Goal: Task Accomplishment & Management: Use online tool/utility

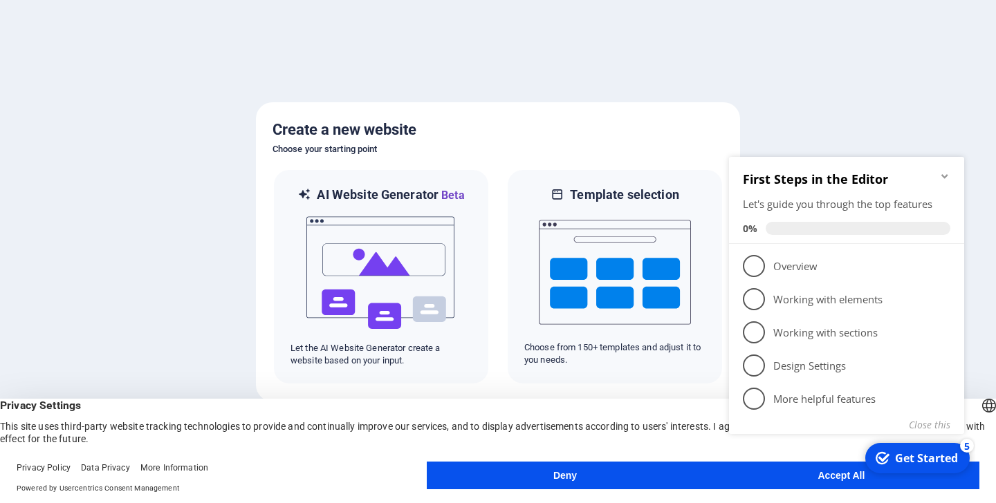
click at [823, 481] on appcues-checklist "Contextual help checklist present on screen" at bounding box center [849, 313] width 252 height 337
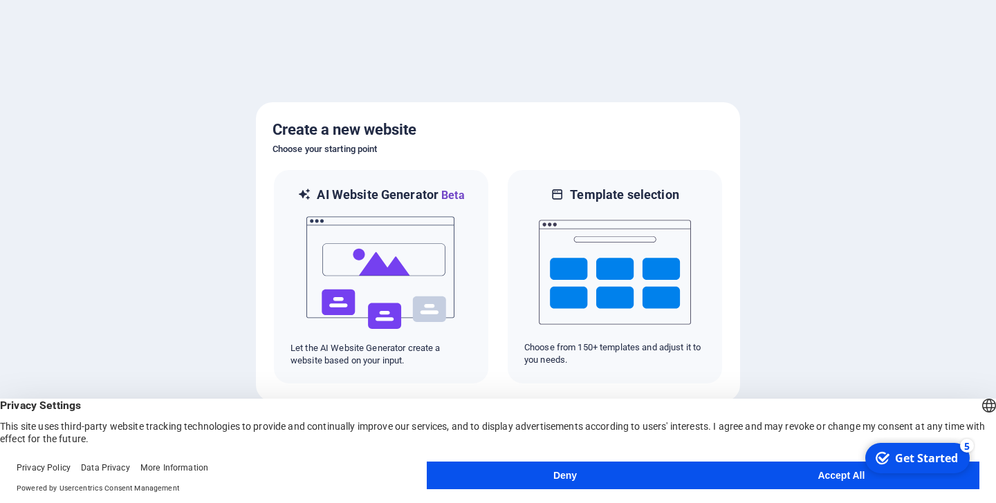
click at [850, 473] on button "Accept All" at bounding box center [841, 476] width 276 height 28
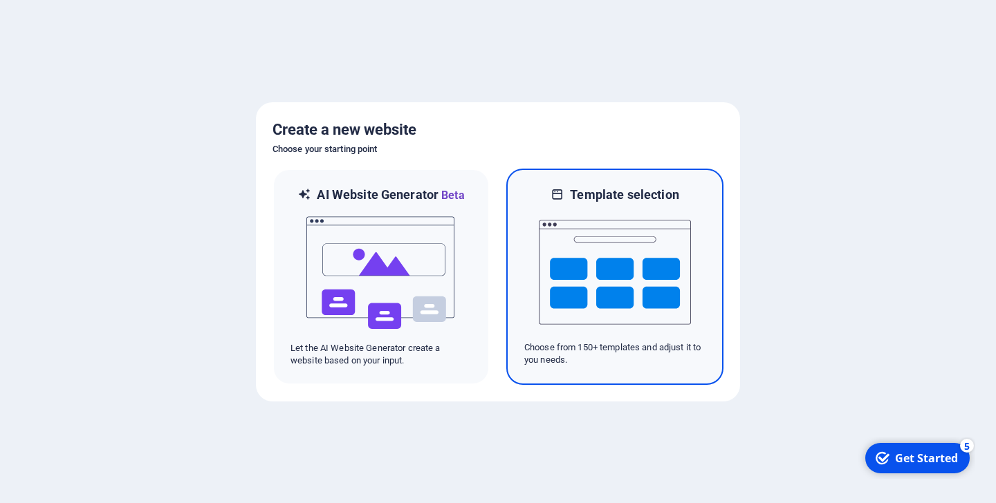
click at [590, 287] on img at bounding box center [615, 272] width 152 height 138
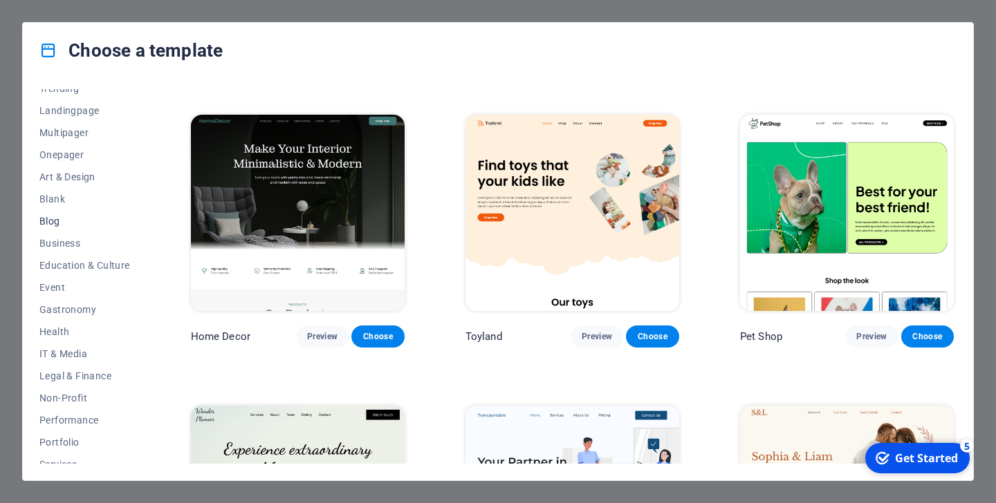
scroll to position [116, 0]
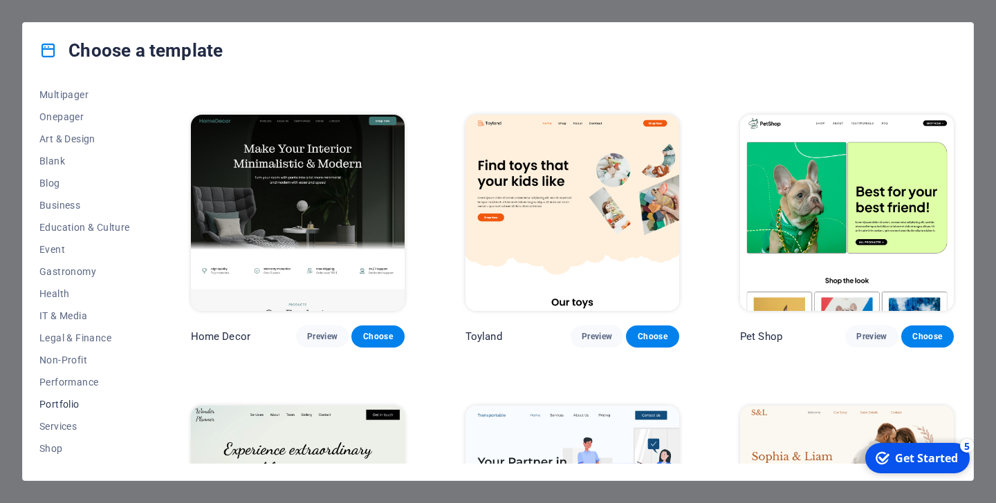
click at [62, 404] on span "Portfolio" at bounding box center [84, 404] width 91 height 11
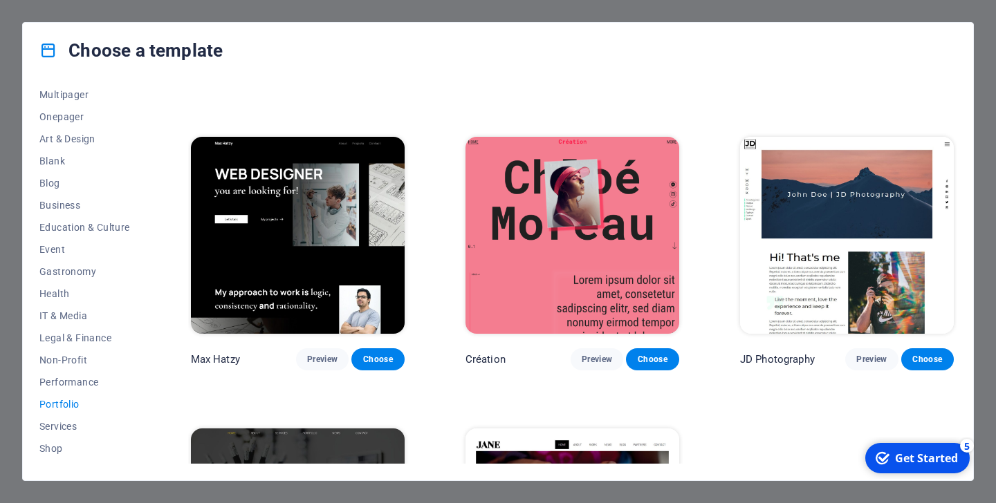
scroll to position [323, 0]
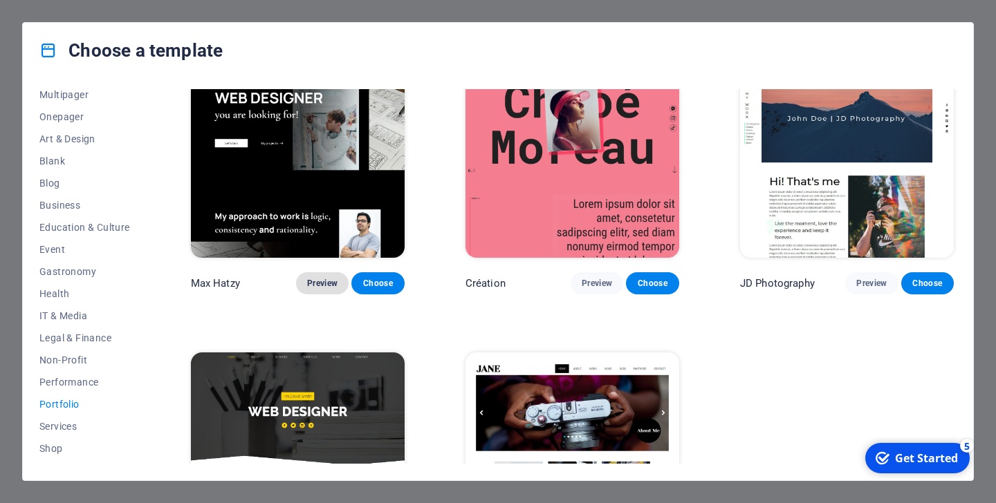
click at [321, 278] on span "Preview" at bounding box center [322, 283] width 30 height 11
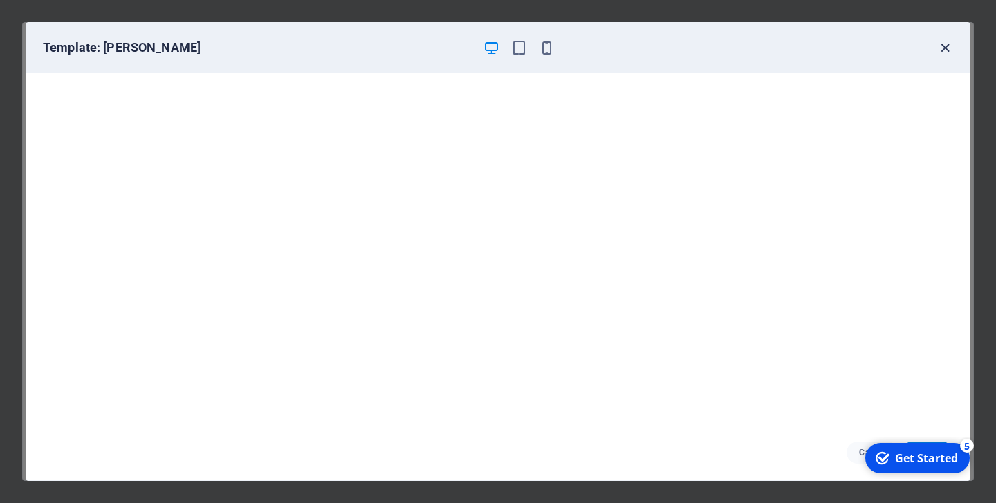
click at [947, 45] on icon "button" at bounding box center [945, 48] width 16 height 16
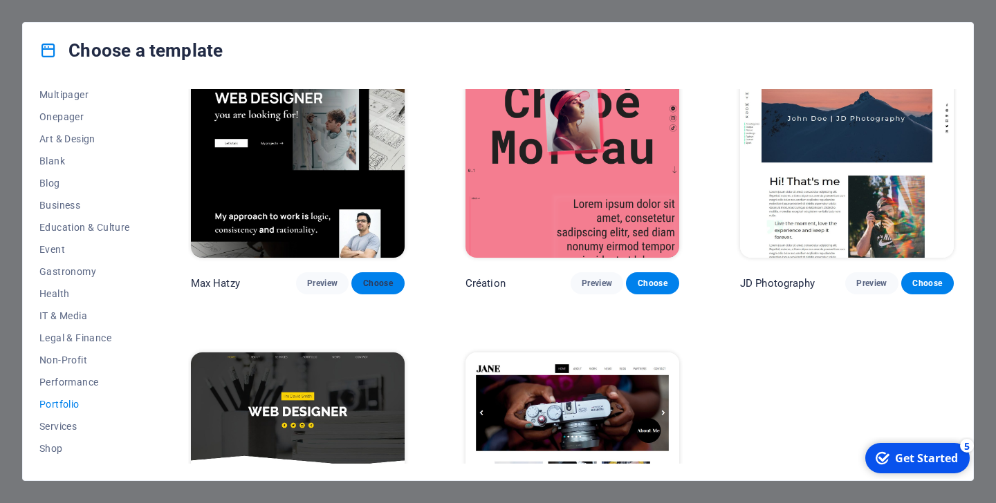
click at [382, 278] on span "Choose" at bounding box center [377, 283] width 30 height 11
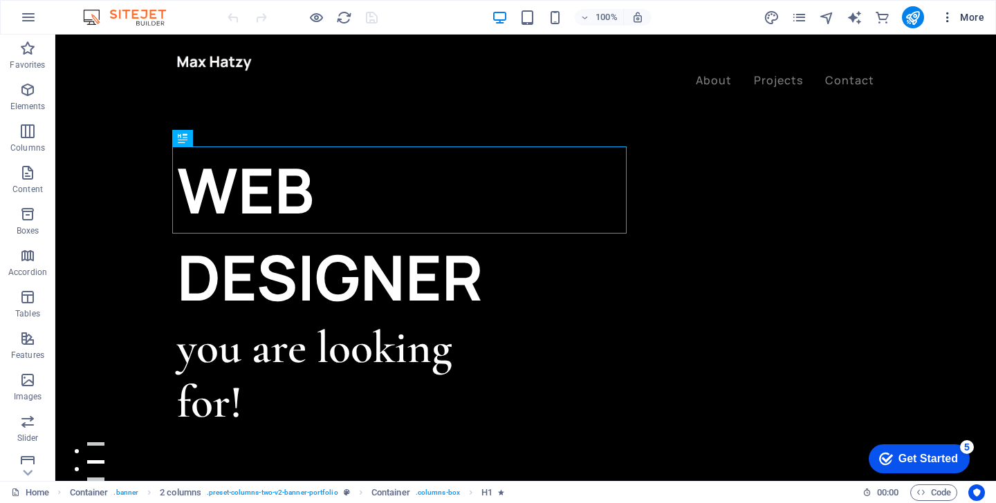
click at [944, 17] on icon "button" at bounding box center [947, 17] width 14 height 14
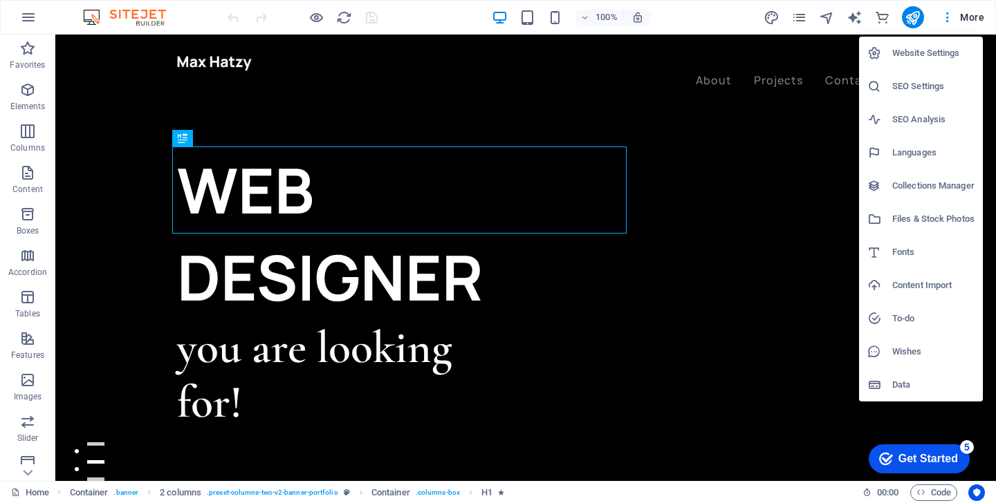
click at [947, 18] on div at bounding box center [498, 251] width 996 height 503
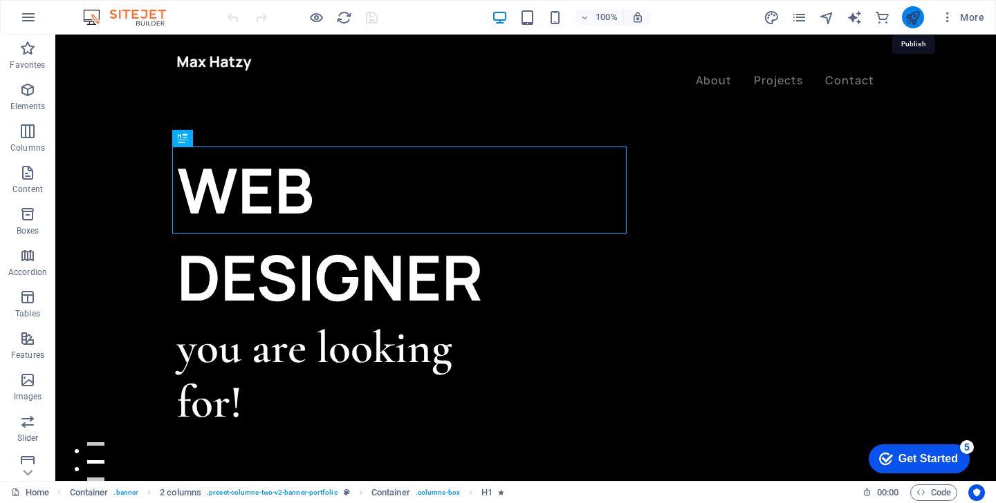
click at [915, 19] on icon "publish" at bounding box center [912, 18] width 16 height 16
click at [949, 15] on icon "button" at bounding box center [947, 17] width 14 height 14
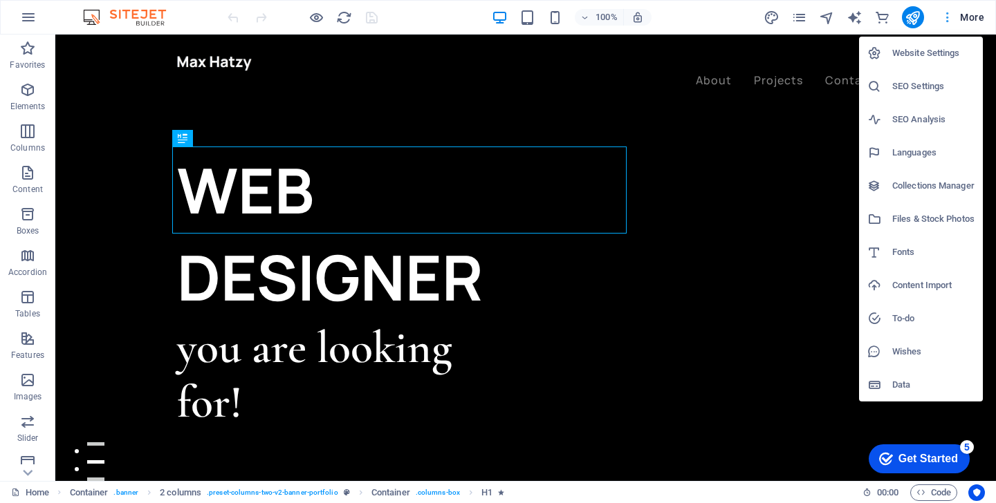
click at [949, 15] on div at bounding box center [498, 251] width 996 height 503
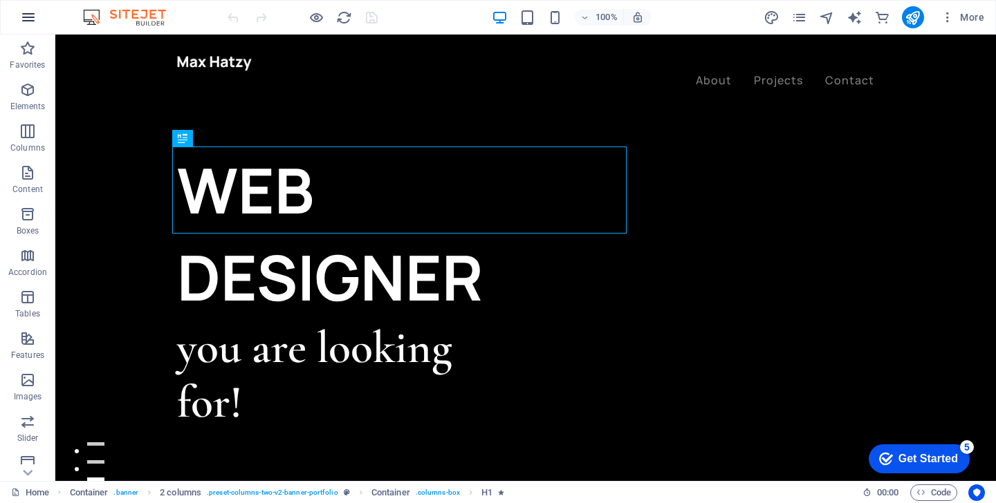
click at [28, 17] on icon "button" at bounding box center [28, 17] width 17 height 17
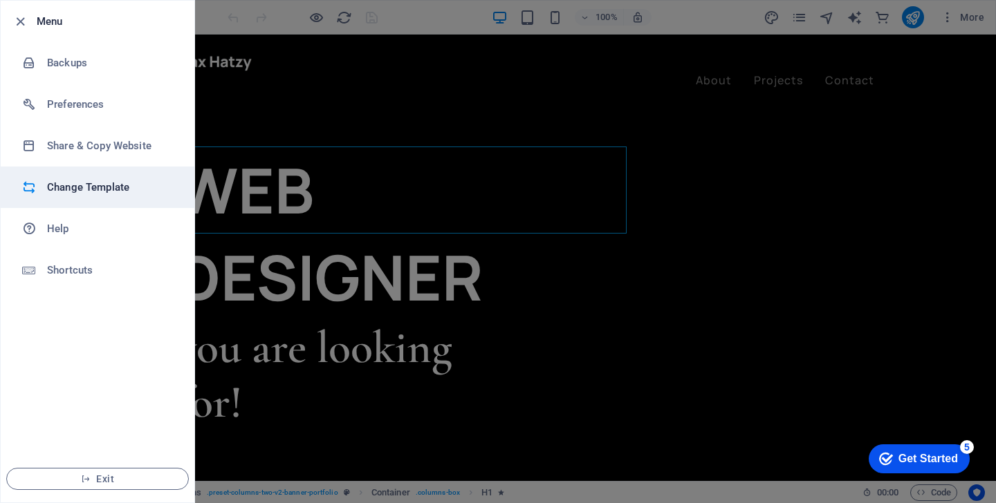
click at [98, 179] on h6 "Change Template" at bounding box center [111, 187] width 128 height 17
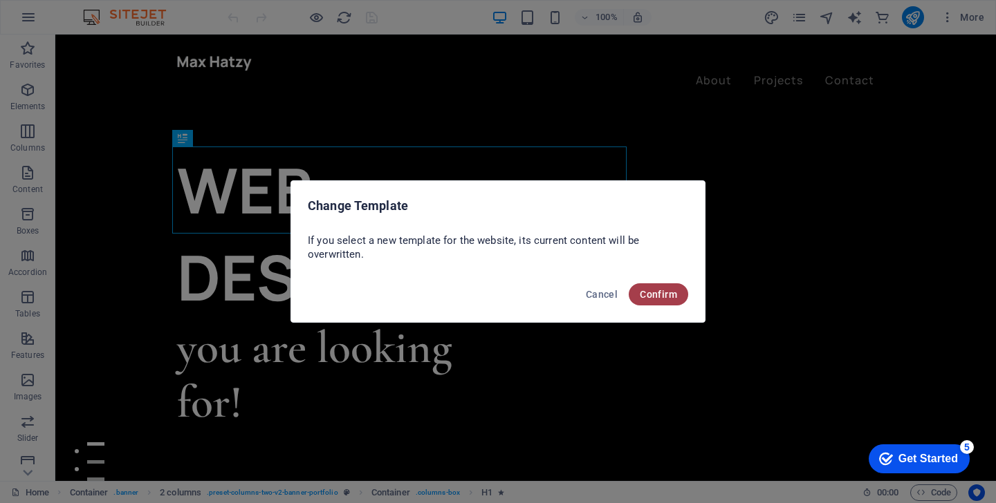
click at [666, 297] on span "Confirm" at bounding box center [658, 294] width 37 height 11
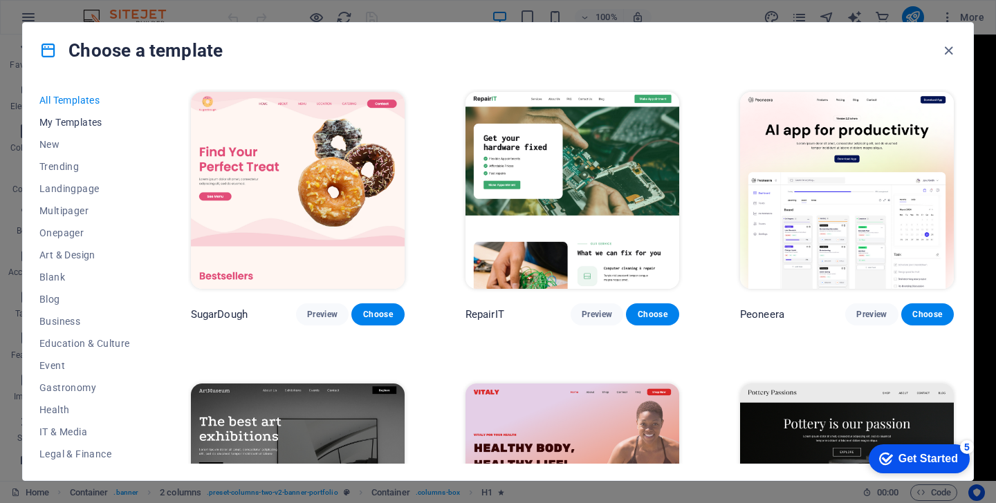
click at [69, 124] on span "My Templates" at bounding box center [84, 122] width 91 height 11
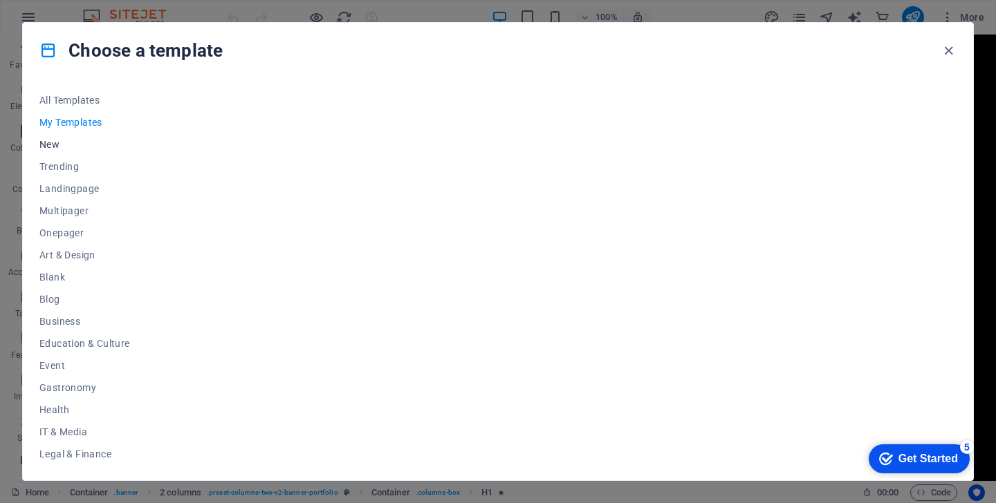
click at [53, 142] on span "New" at bounding box center [84, 144] width 91 height 11
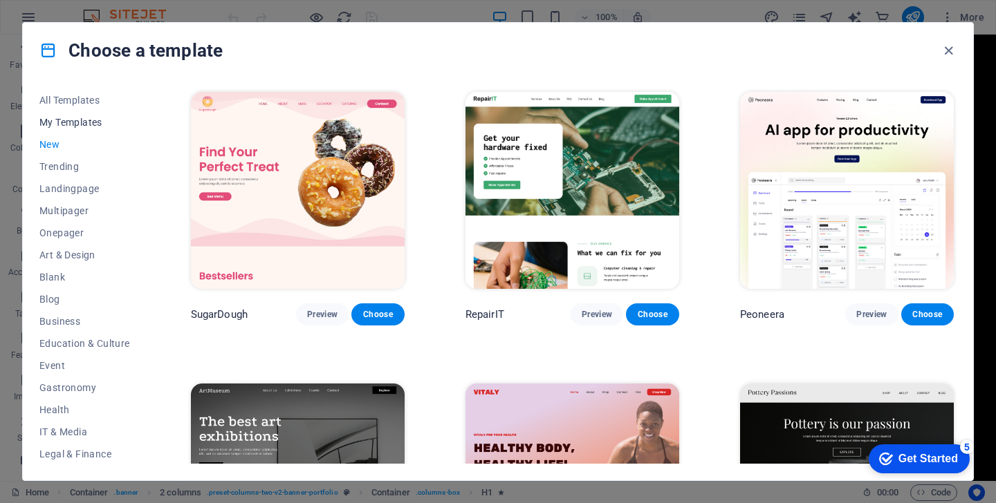
click at [74, 124] on span "My Templates" at bounding box center [84, 122] width 91 height 11
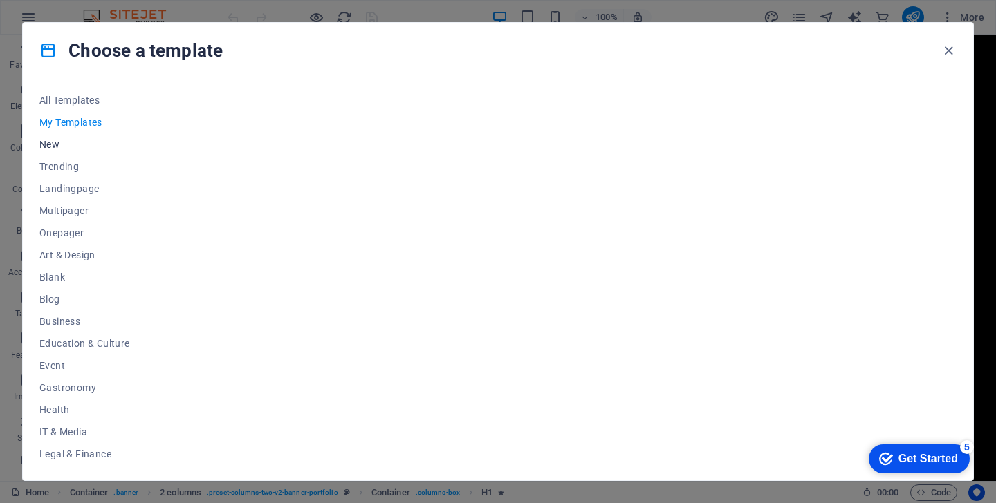
click at [50, 142] on span "New" at bounding box center [84, 144] width 91 height 11
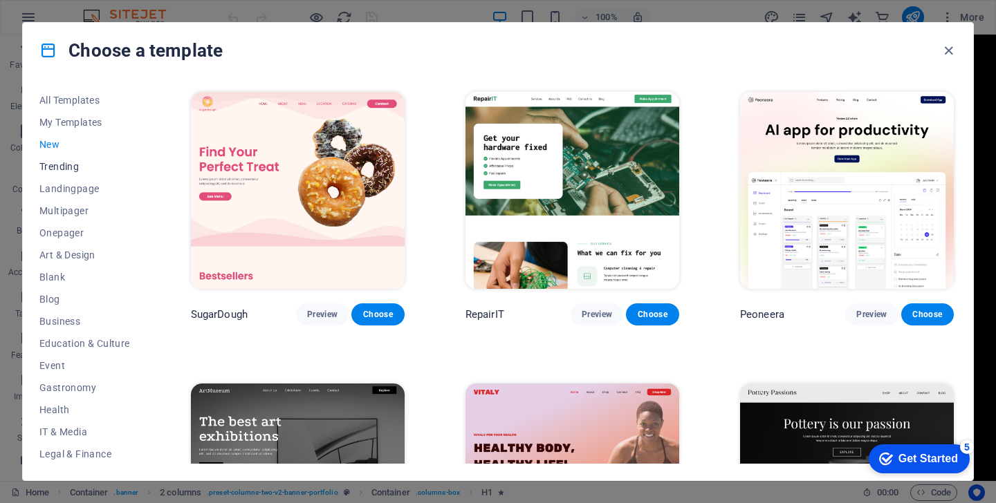
click at [62, 165] on span "Trending" at bounding box center [84, 166] width 91 height 11
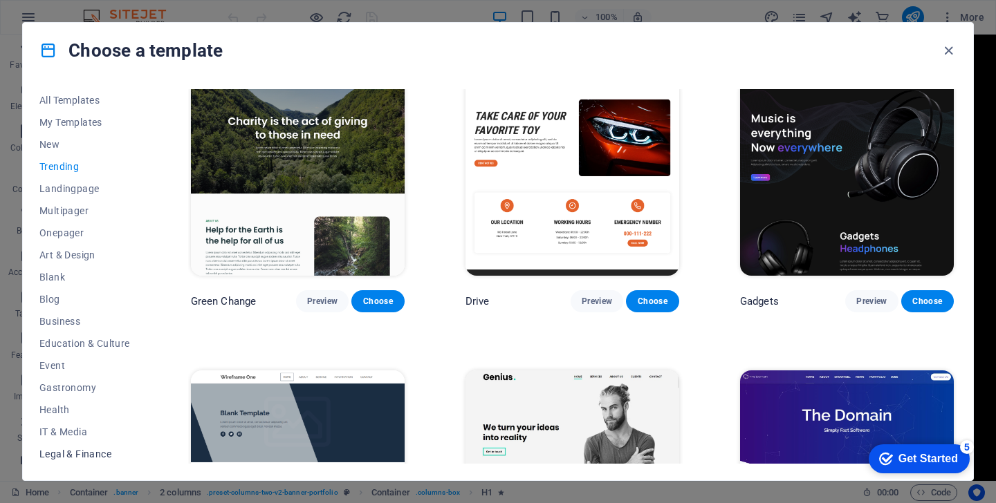
scroll to position [201, 0]
click at [59, 453] on span "Wireframe" at bounding box center [84, 452] width 91 height 11
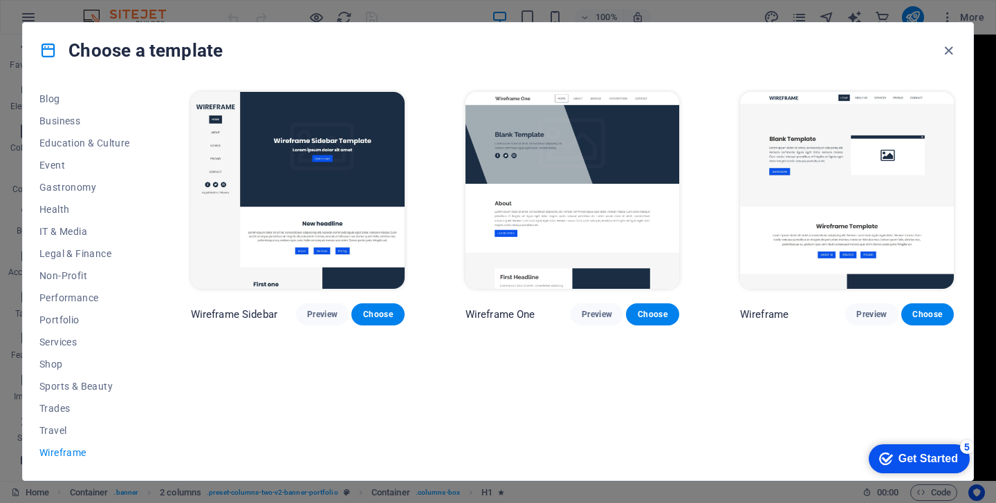
scroll to position [0, 0]
click at [53, 437] on button "Travel" at bounding box center [84, 431] width 91 height 22
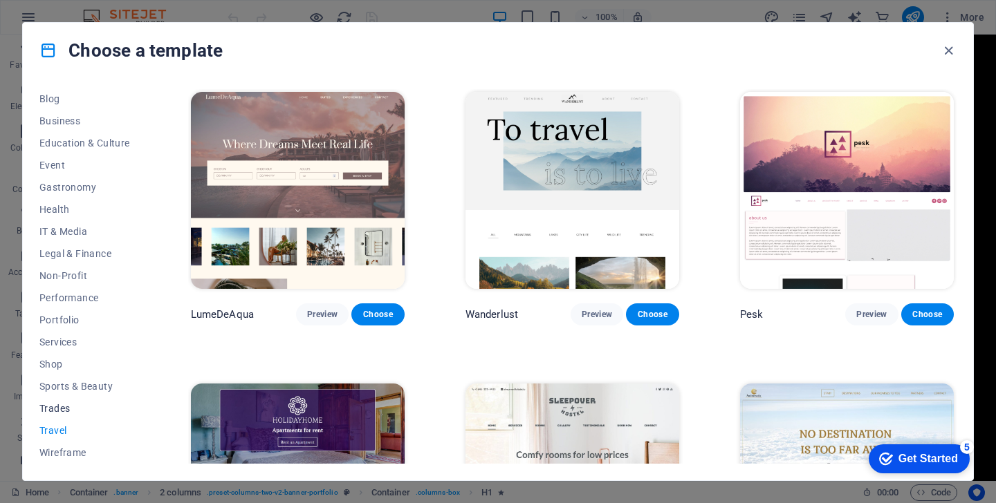
click at [63, 417] on button "Trades" at bounding box center [84, 409] width 91 height 22
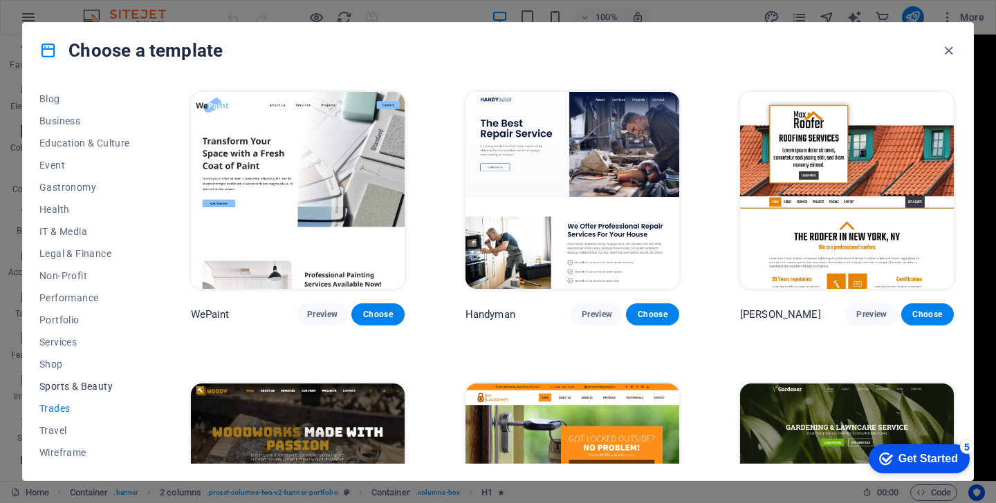
click at [68, 395] on button "Sports & Beauty" at bounding box center [84, 386] width 91 height 22
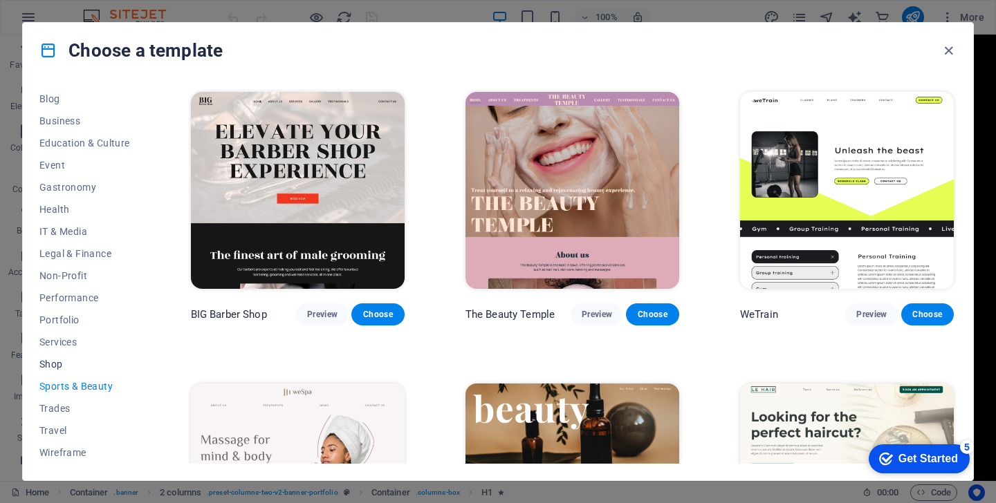
click at [53, 366] on span "Shop" at bounding box center [84, 364] width 91 height 11
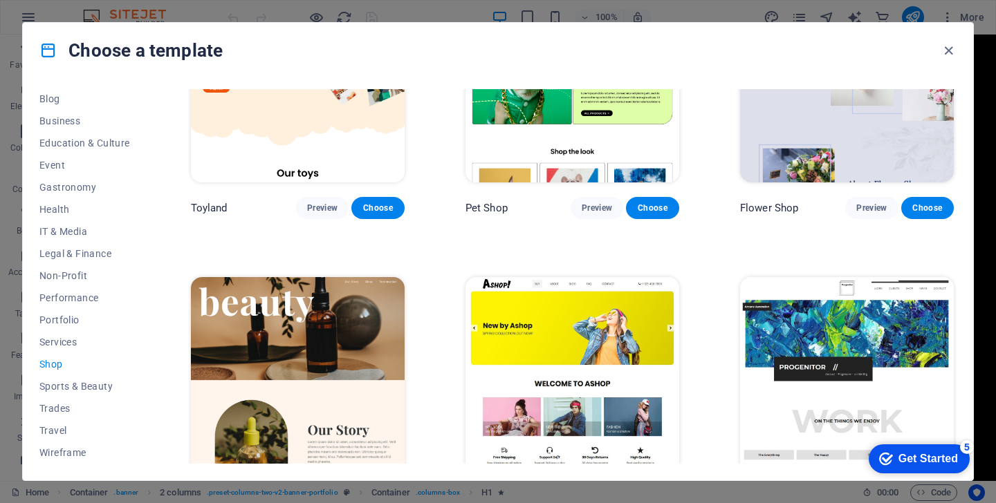
scroll to position [729, 0]
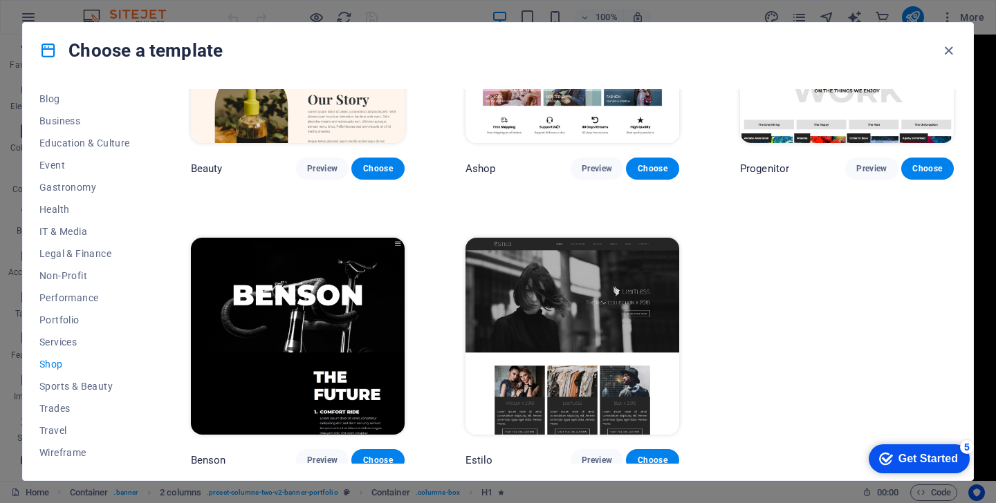
click at [332, 340] on img at bounding box center [298, 336] width 214 height 197
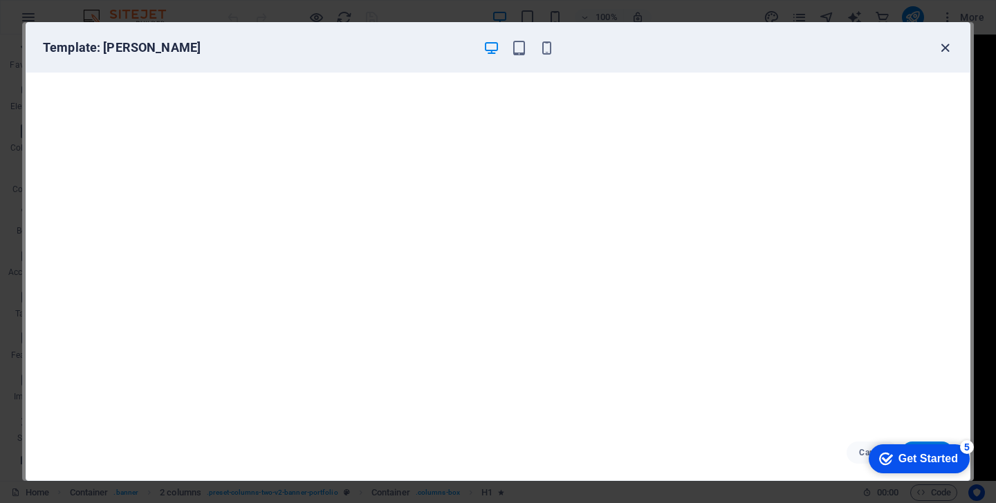
click at [940, 45] on icon "button" at bounding box center [945, 48] width 16 height 16
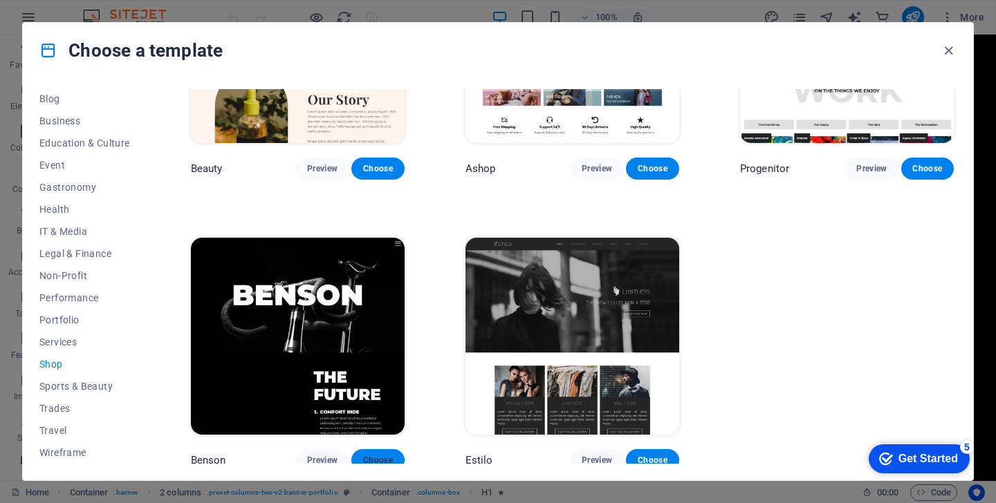
click at [378, 455] on span "Choose" at bounding box center [377, 460] width 30 height 11
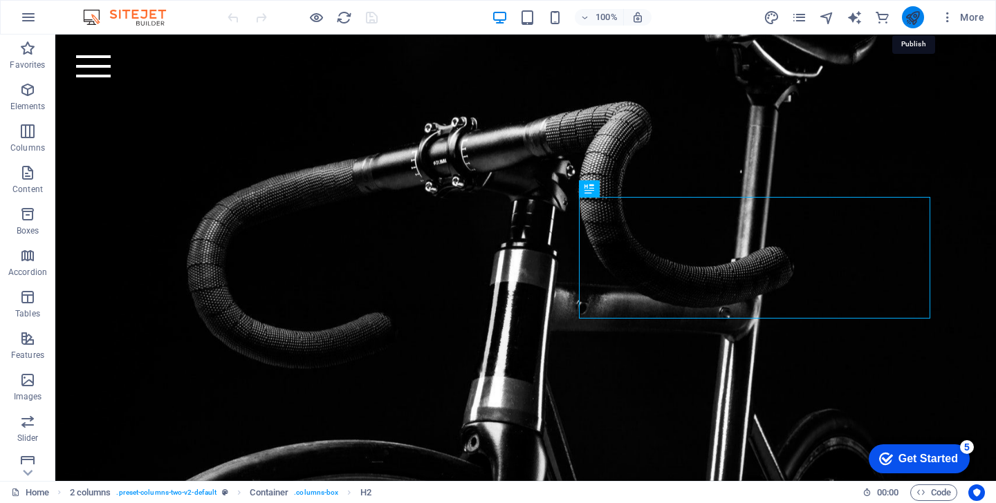
scroll to position [340, 0]
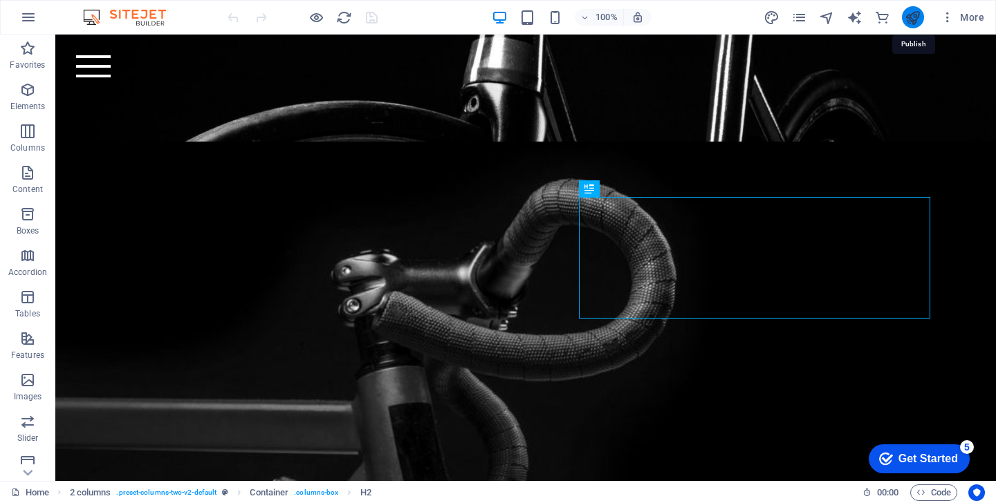
click at [912, 17] on icon "publish" at bounding box center [912, 18] width 16 height 16
click at [30, 97] on icon "button" at bounding box center [27, 90] width 17 height 17
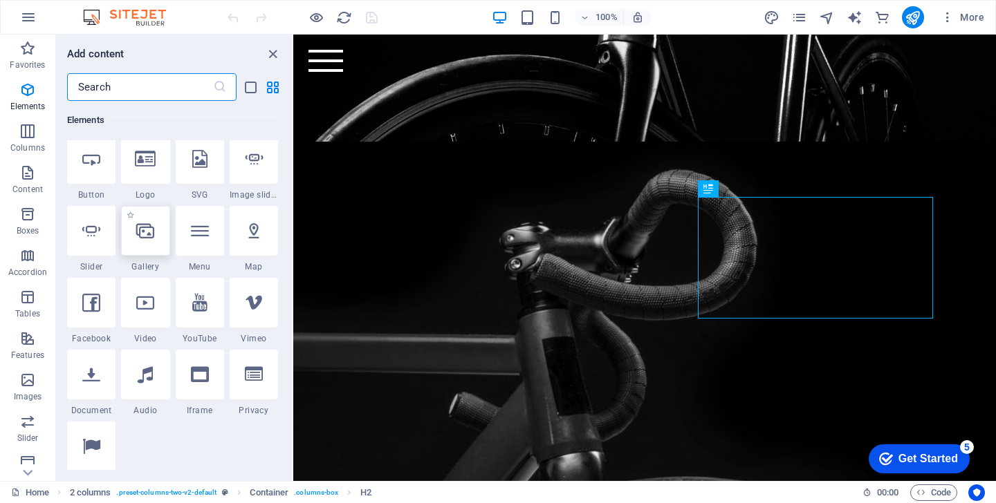
scroll to position [294, 0]
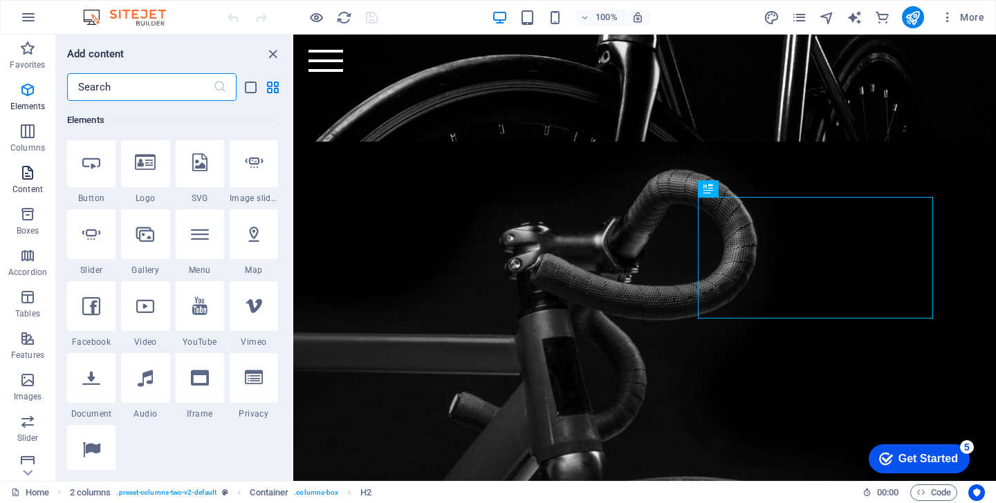
click at [36, 181] on span "Content" at bounding box center [27, 181] width 55 height 33
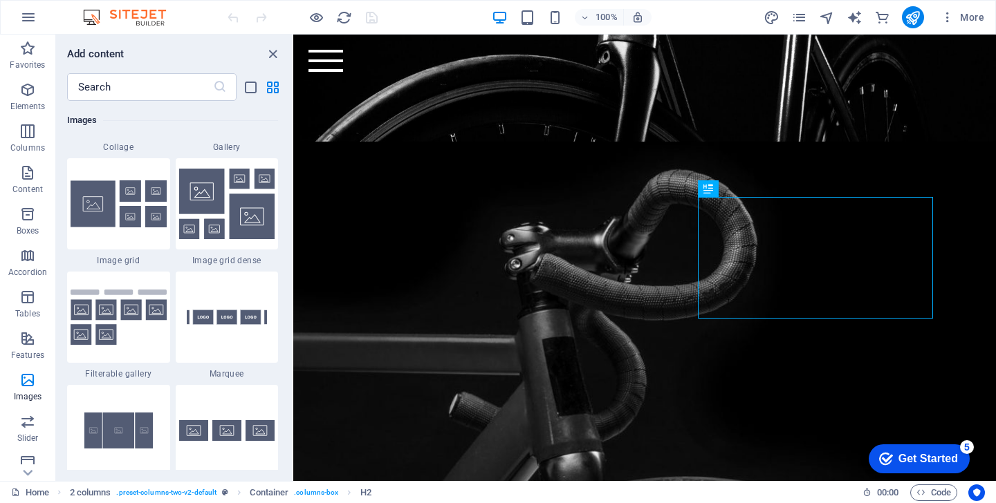
scroll to position [7214, 0]
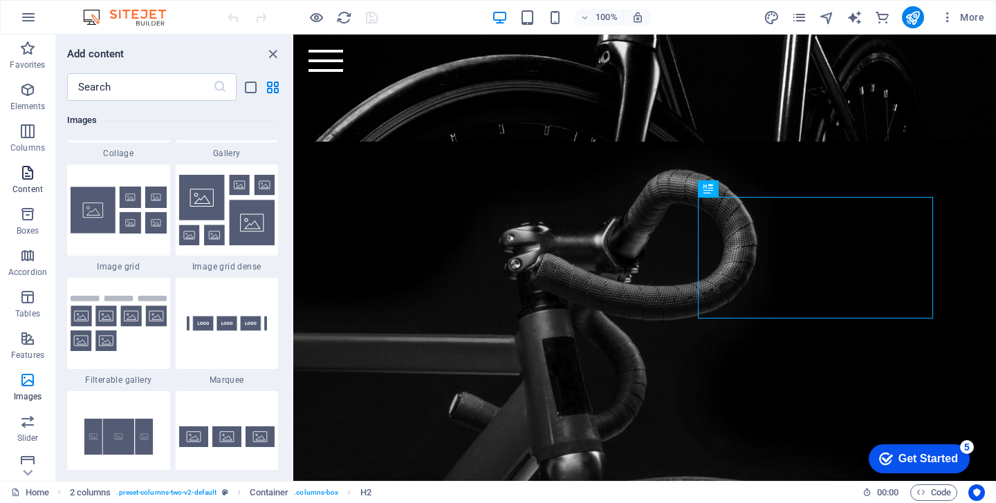
click at [27, 166] on icon "button" at bounding box center [27, 173] width 17 height 17
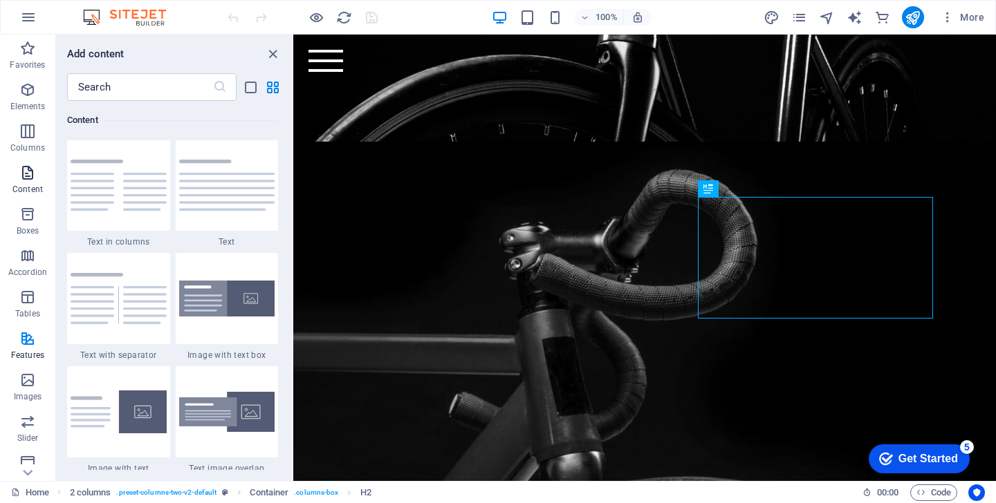
scroll to position [2419, 0]
click at [24, 130] on icon "button" at bounding box center [27, 131] width 17 height 17
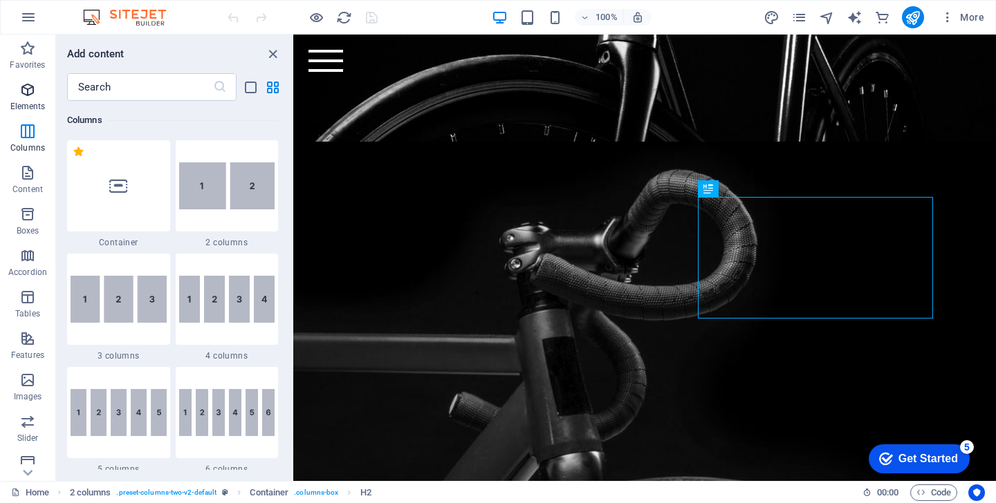
click at [26, 89] on icon "button" at bounding box center [27, 90] width 17 height 17
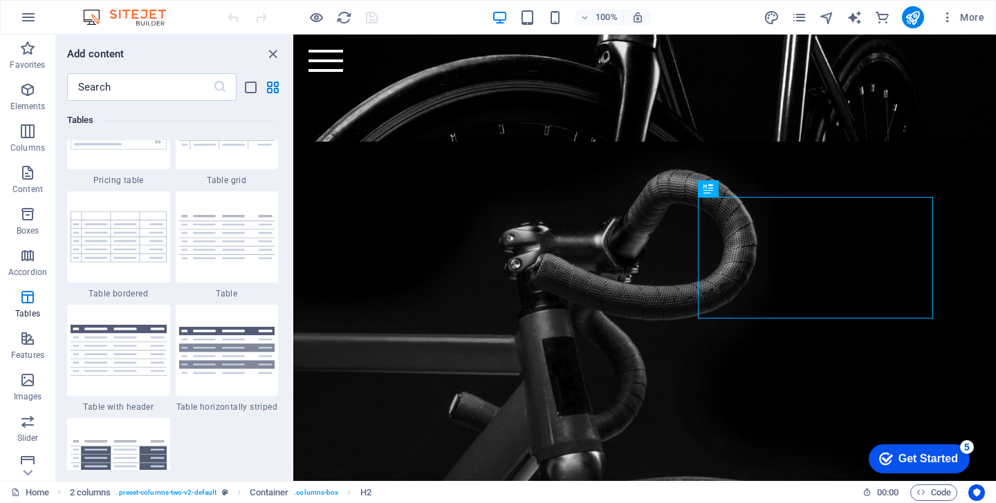
scroll to position [4972, 0]
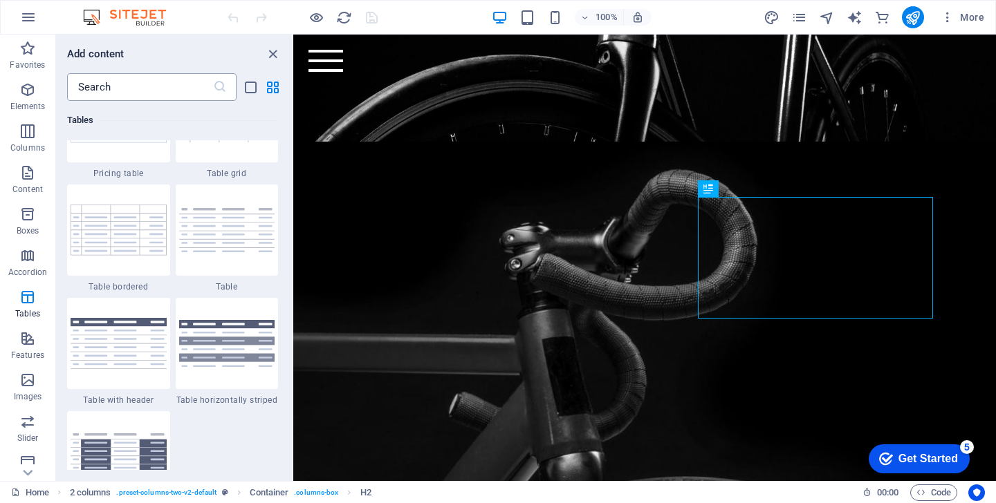
click at [129, 82] on input "text" at bounding box center [140, 87] width 146 height 28
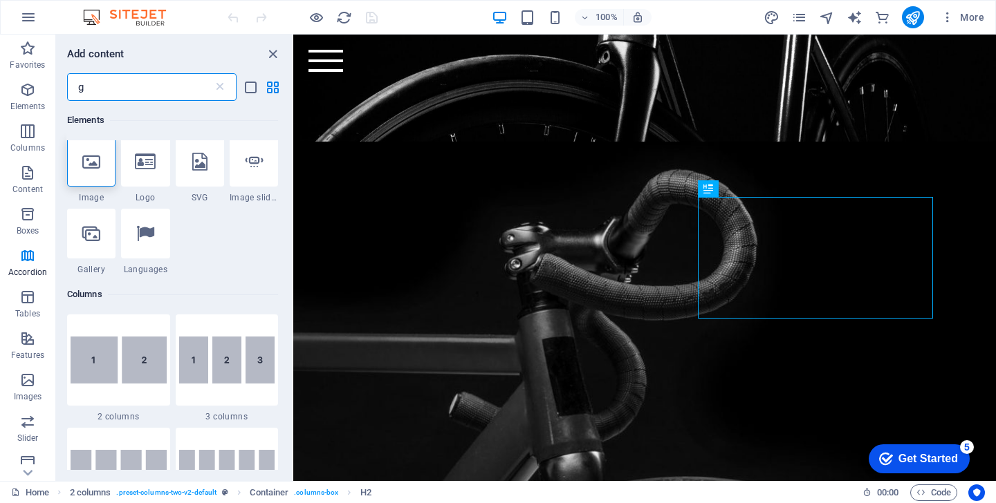
scroll to position [0, 0]
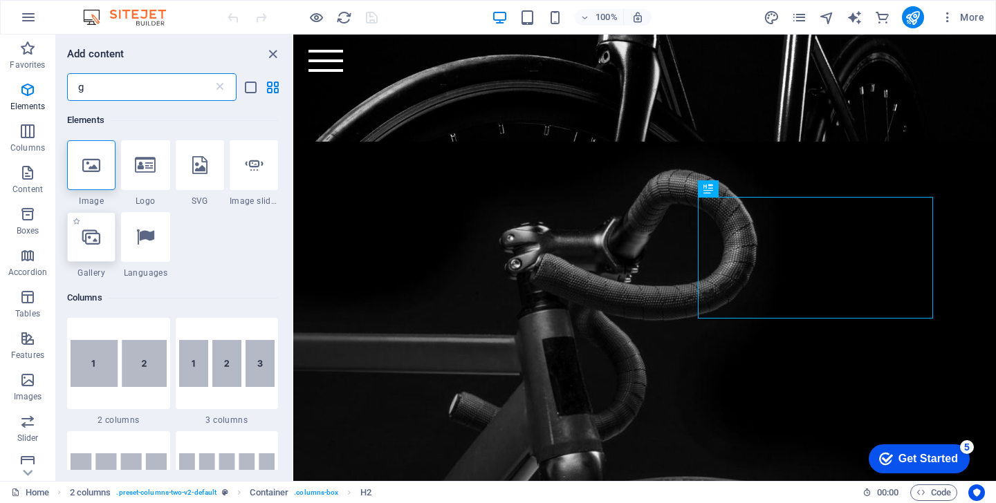
type input "g"
click at [92, 243] on icon at bounding box center [91, 237] width 18 height 18
select select "4"
select select "%"
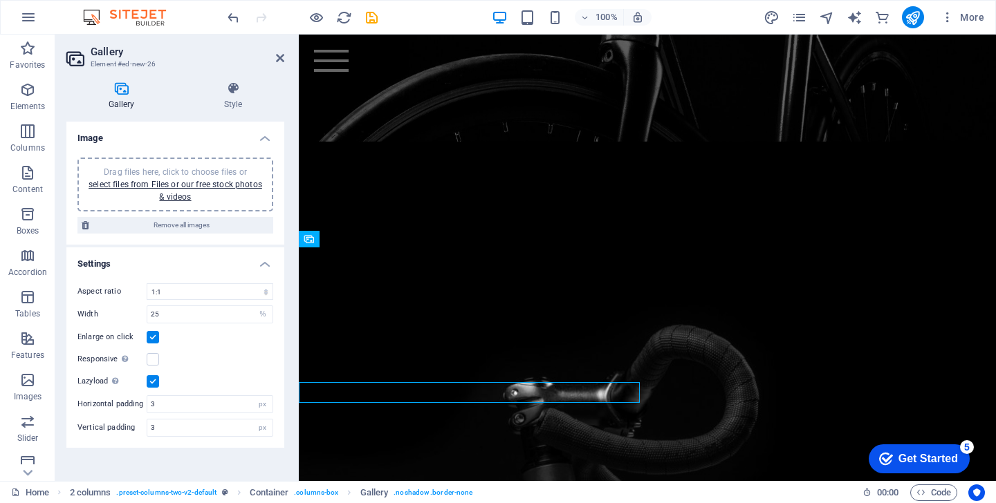
scroll to position [559, 0]
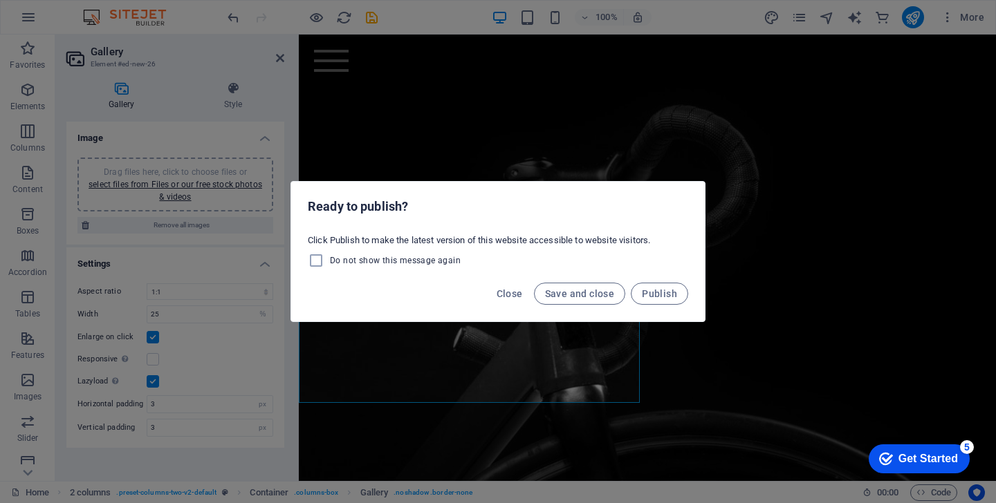
drag, startPoint x: 570, startPoint y: 293, endPoint x: 604, endPoint y: 355, distance: 70.2
click at [604, 355] on div "Ready to publish? Click Publish to make the latest version of this website acce…" at bounding box center [498, 251] width 996 height 503
click at [510, 290] on span "Close" at bounding box center [509, 293] width 26 height 11
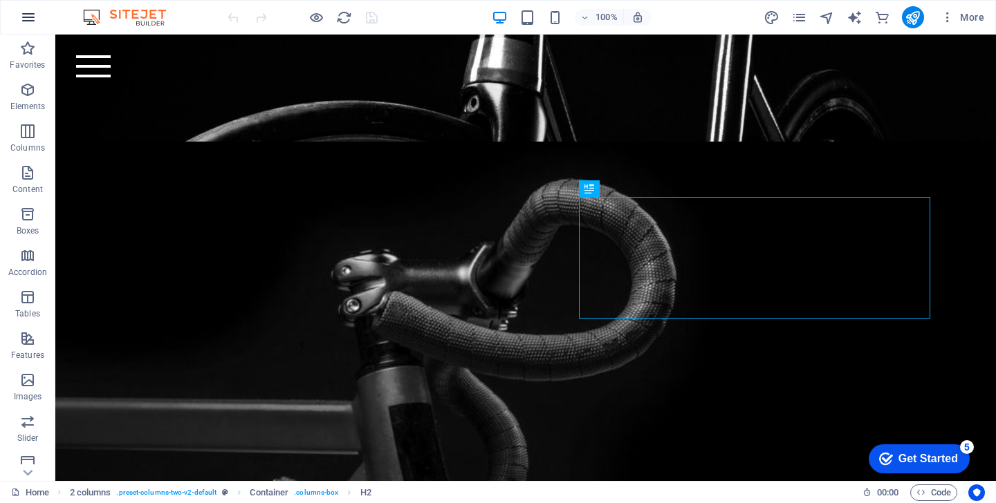
click at [21, 13] on icon "button" at bounding box center [28, 17] width 17 height 17
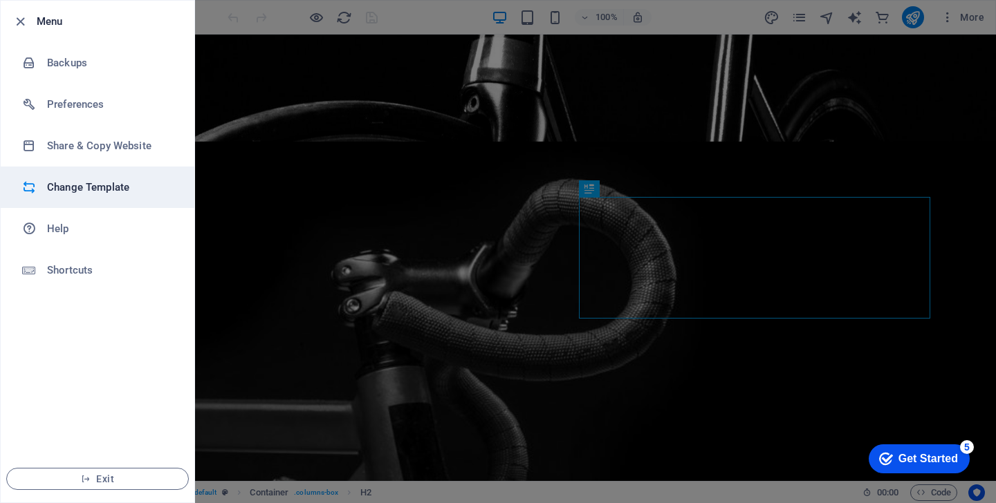
click at [131, 182] on h6 "Change Template" at bounding box center [111, 187] width 128 height 17
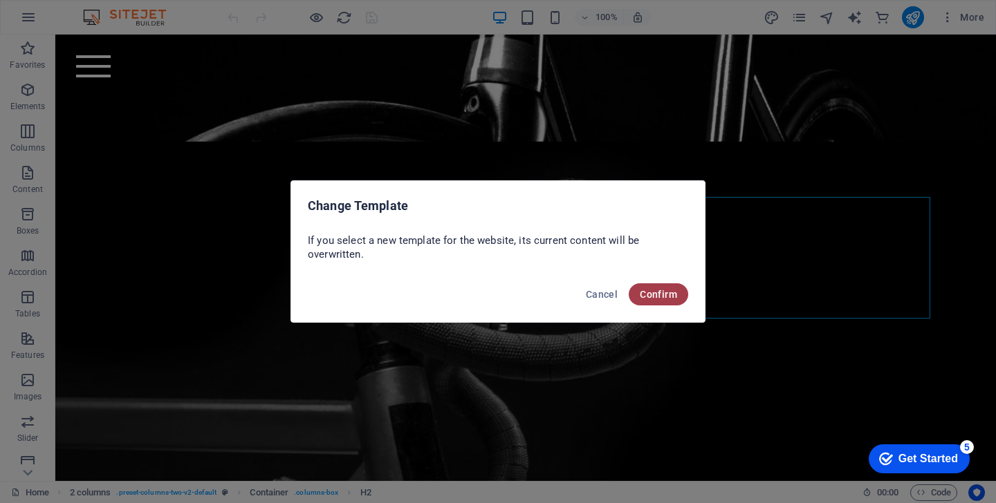
click at [651, 290] on span "Confirm" at bounding box center [658, 294] width 37 height 11
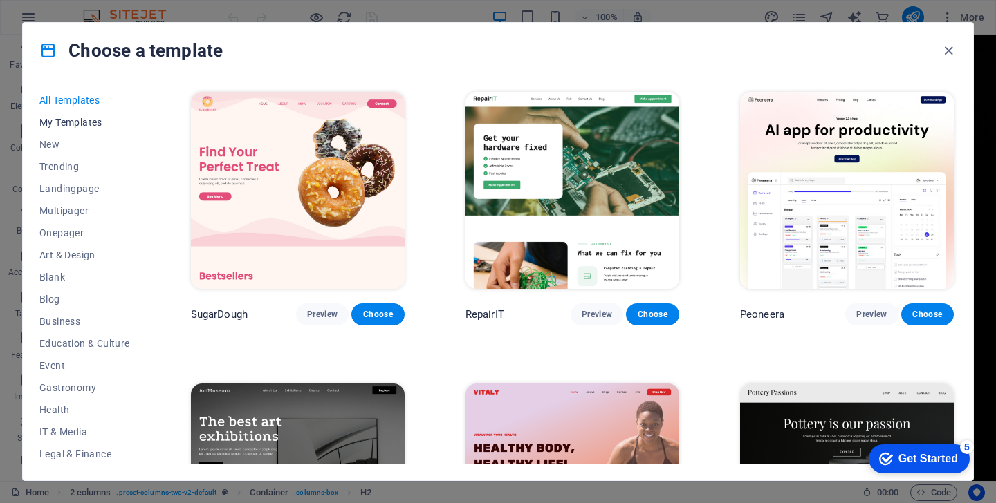
click at [89, 124] on span "My Templates" at bounding box center [84, 122] width 91 height 11
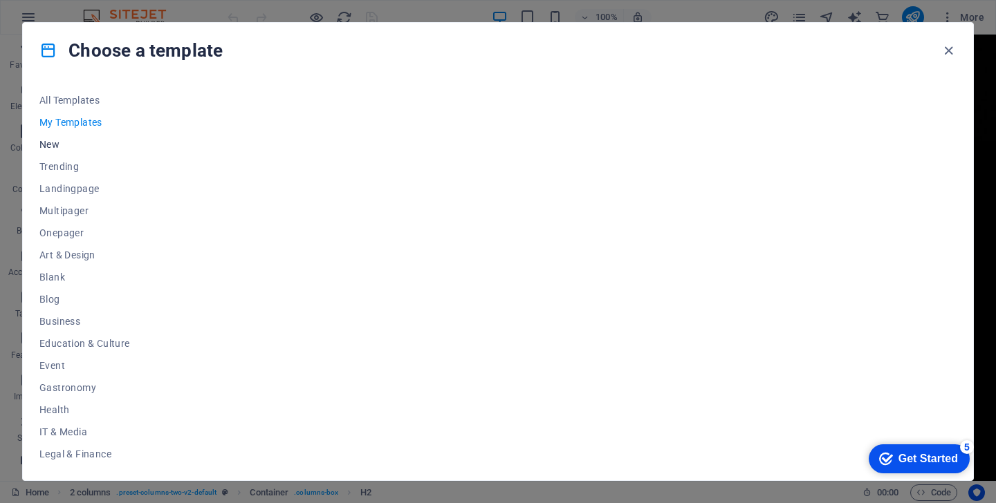
click at [68, 145] on span "New" at bounding box center [84, 144] width 91 height 11
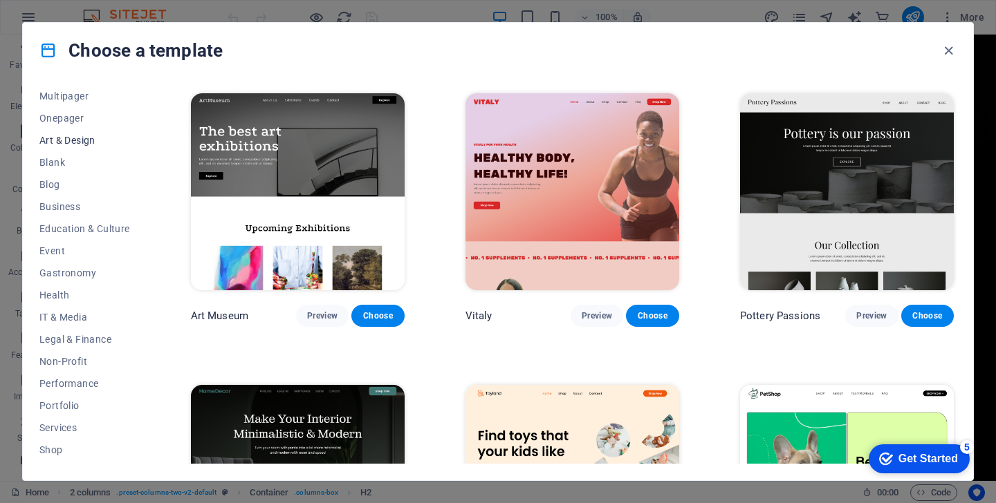
scroll to position [201, 0]
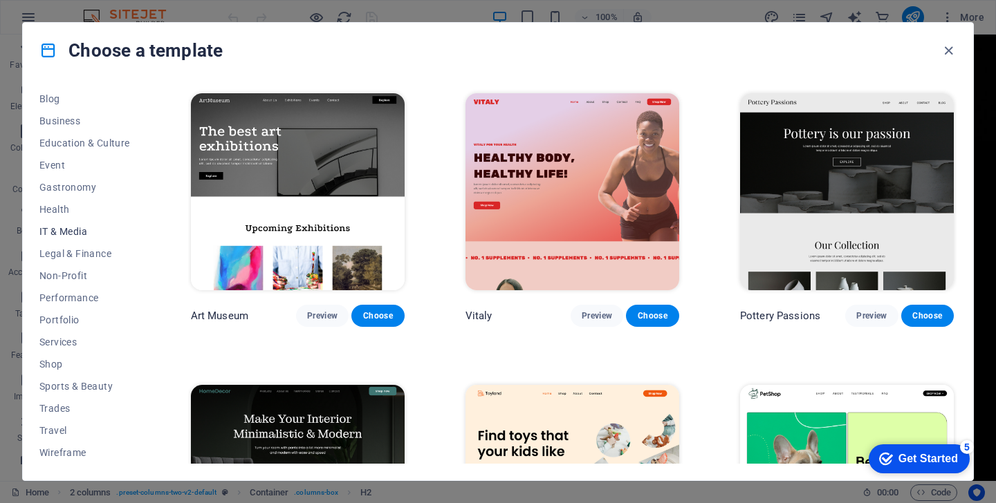
click at [62, 236] on span "IT & Media" at bounding box center [84, 231] width 91 height 11
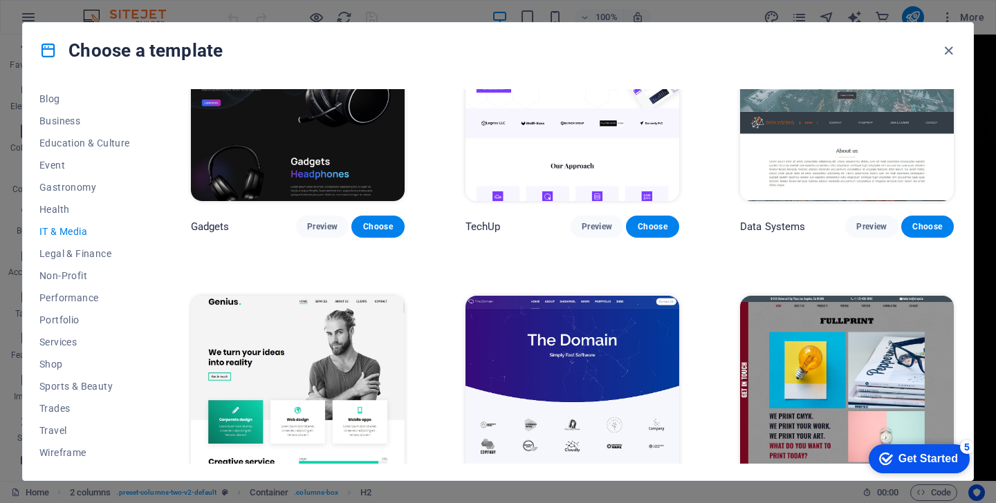
scroll to position [0, 0]
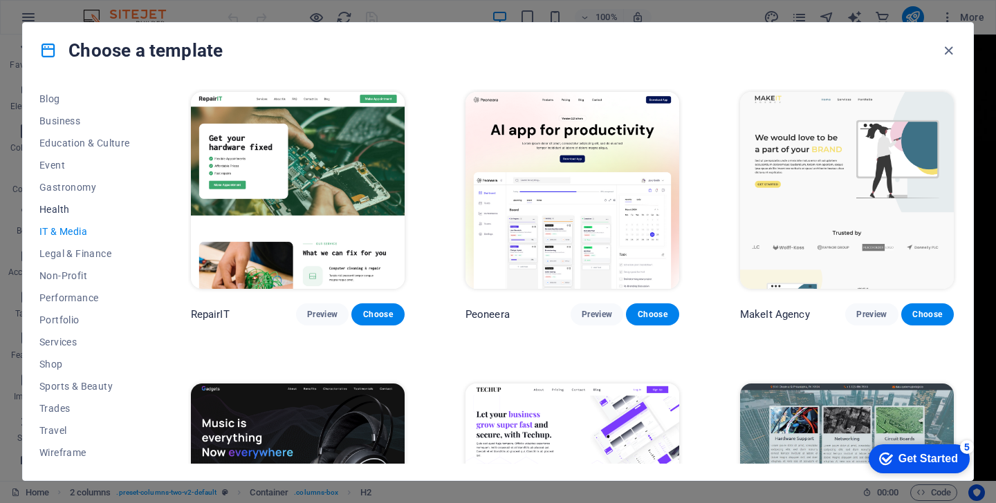
click at [59, 208] on span "Health" at bounding box center [84, 209] width 91 height 11
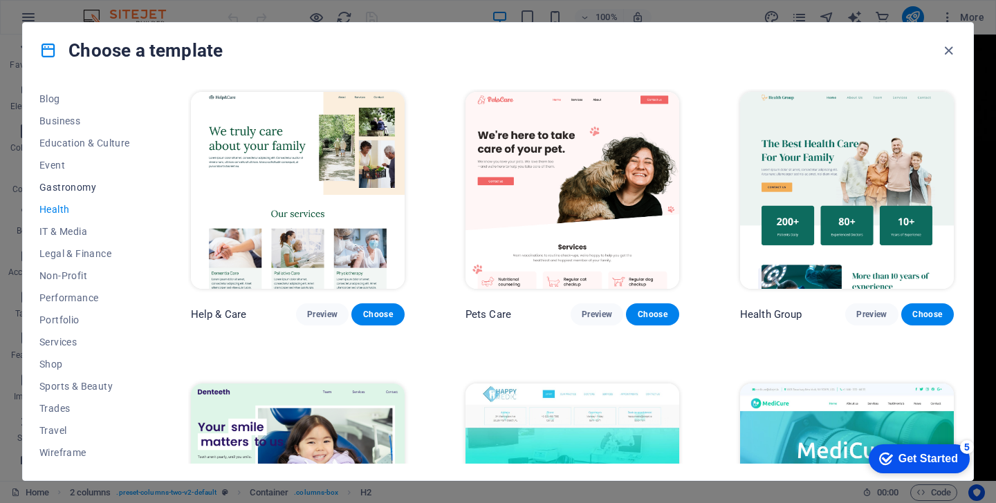
click at [68, 187] on span "Gastronomy" at bounding box center [84, 187] width 91 height 11
